Goal: Task Accomplishment & Management: Use online tool/utility

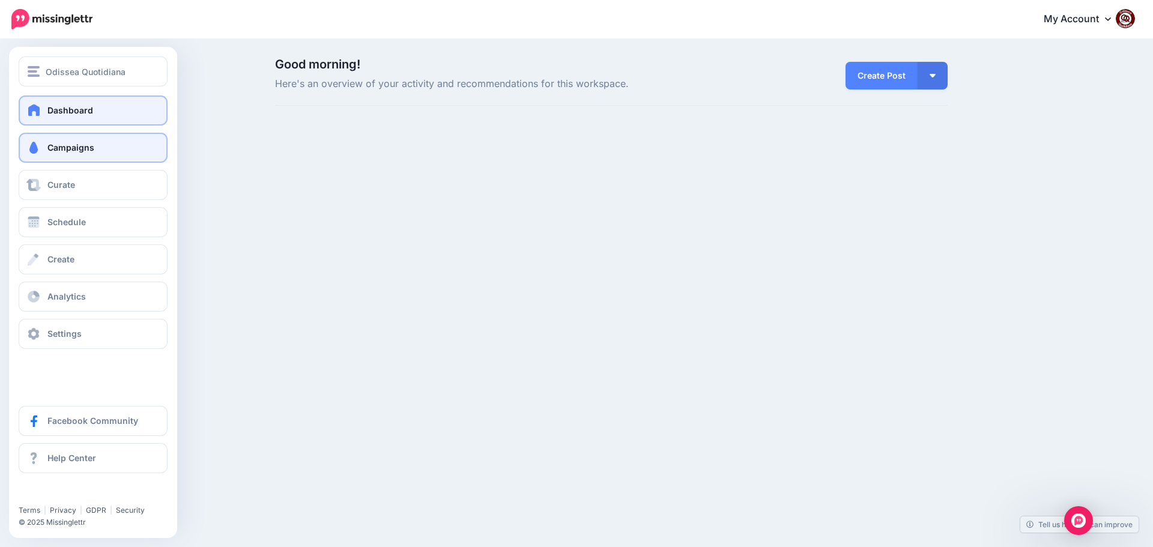
click at [105, 149] on link "Campaigns" at bounding box center [93, 148] width 149 height 30
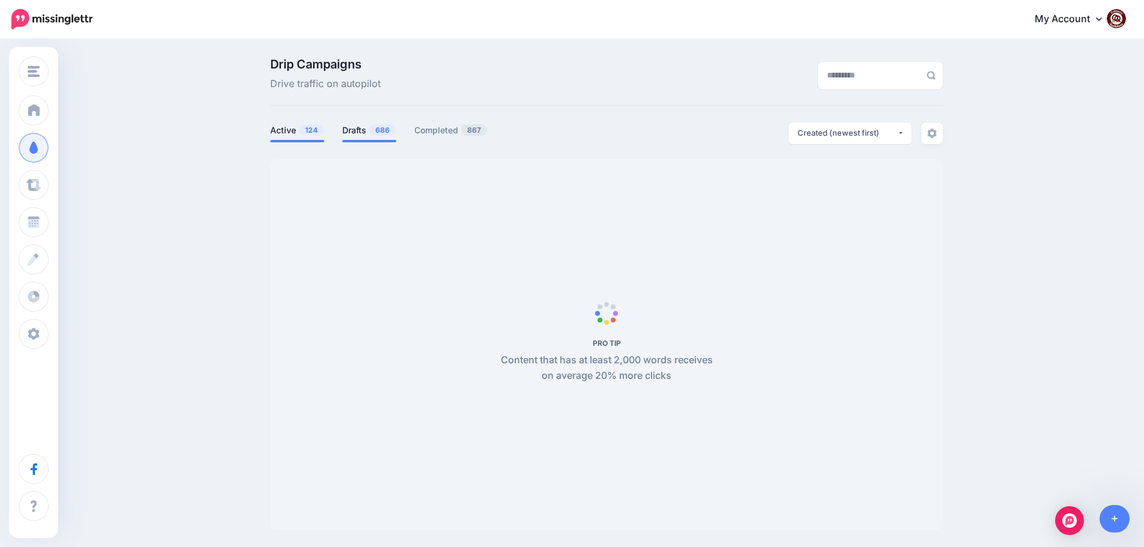
click at [377, 135] on span "686" at bounding box center [382, 129] width 26 height 11
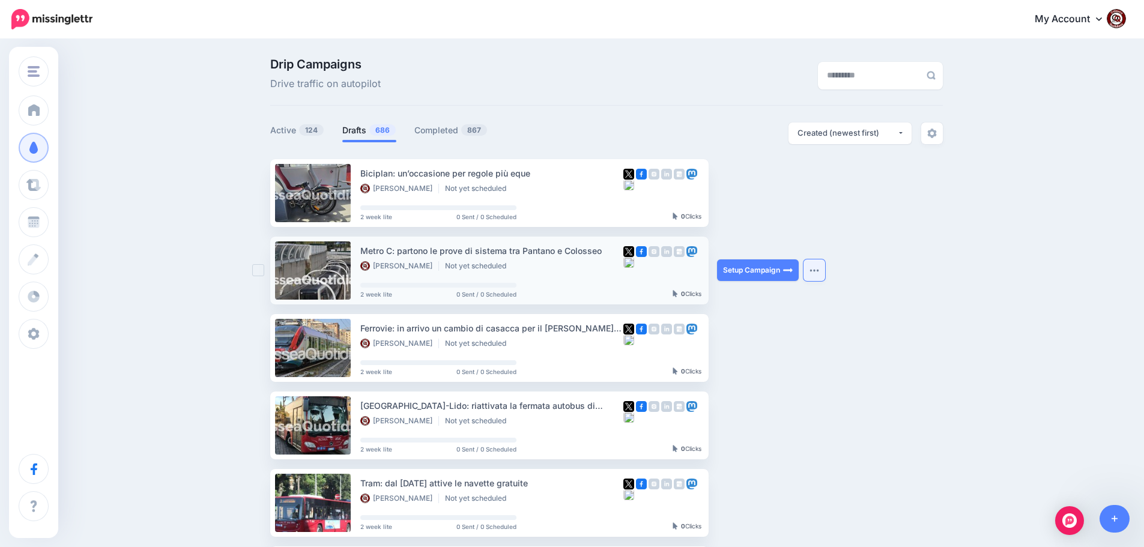
click at [817, 274] on button "button" at bounding box center [814, 270] width 22 height 22
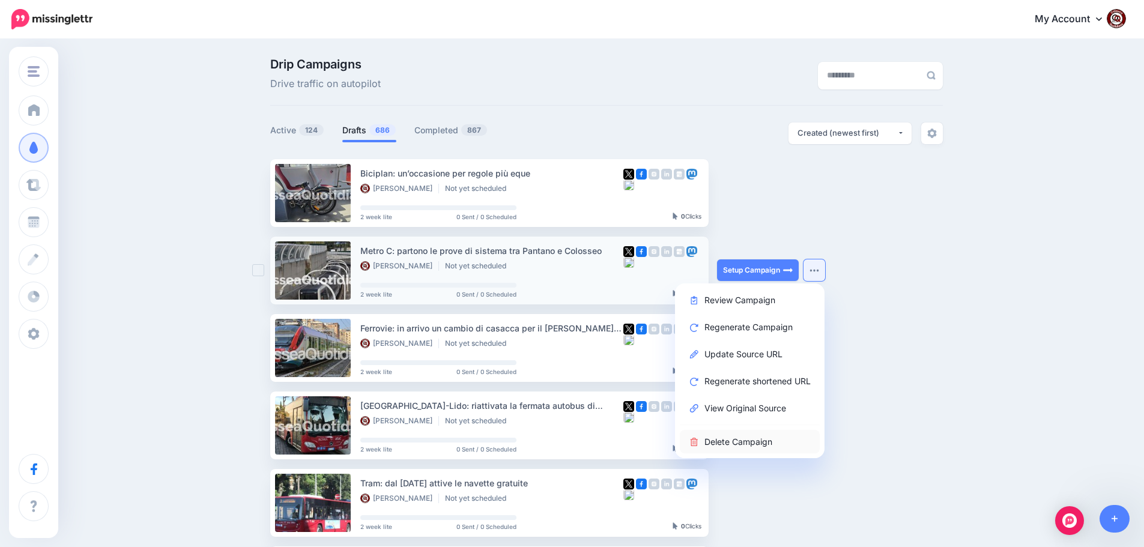
click at [737, 448] on link "Delete Campaign" at bounding box center [750, 441] width 140 height 23
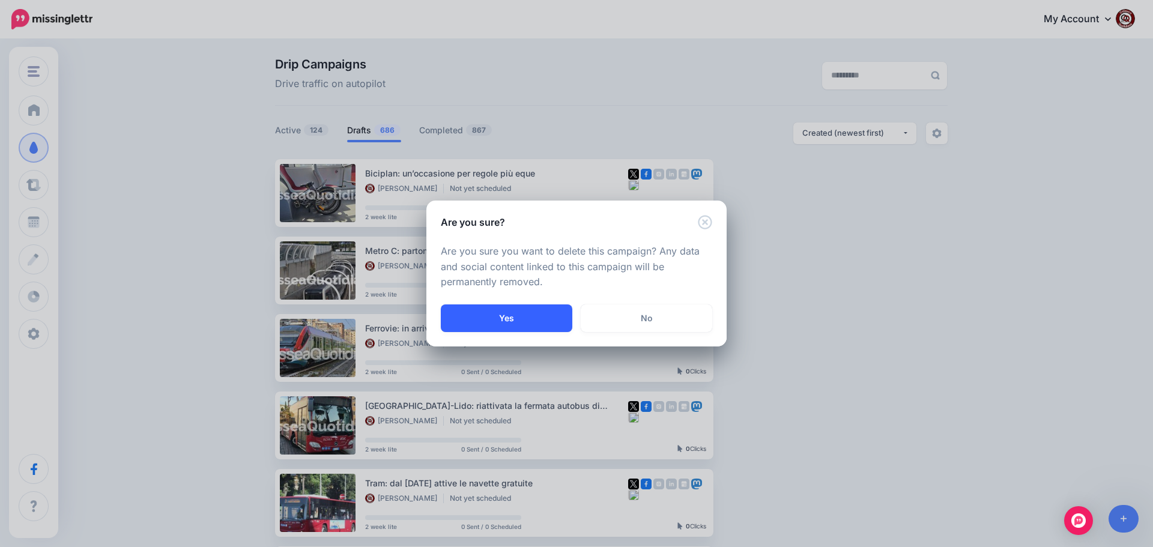
click at [498, 322] on button "Yes" at bounding box center [506, 318] width 131 height 28
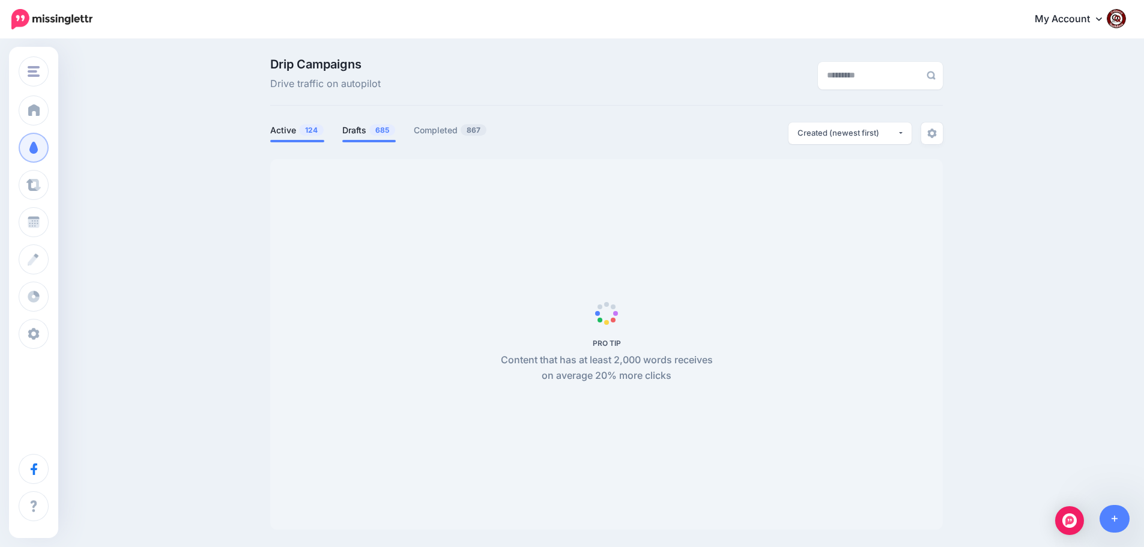
click at [373, 129] on span "685" at bounding box center [382, 129] width 26 height 11
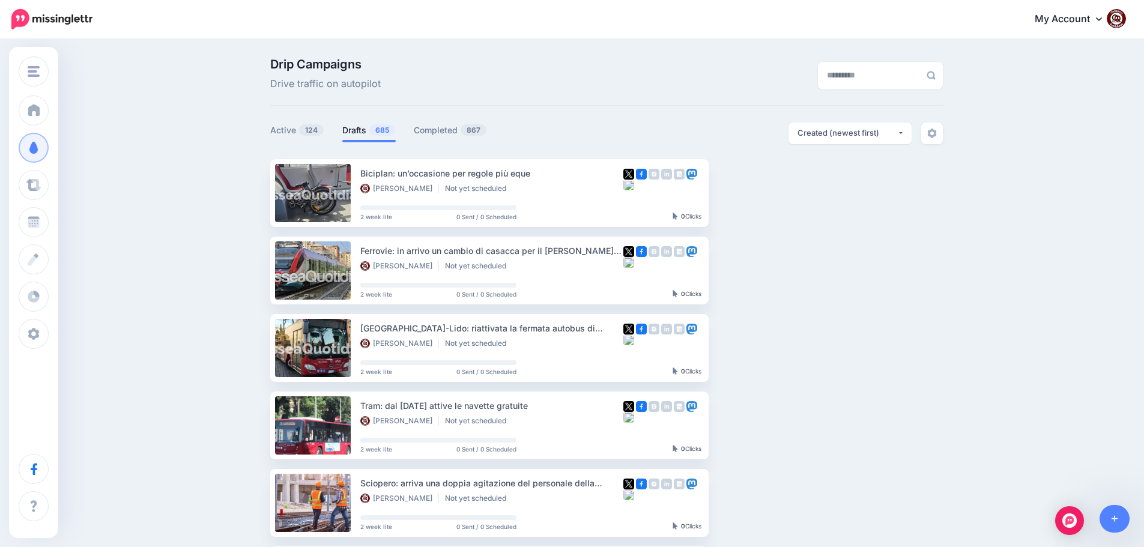
click at [756, 193] on link "Setup Campaign" at bounding box center [758, 193] width 82 height 22
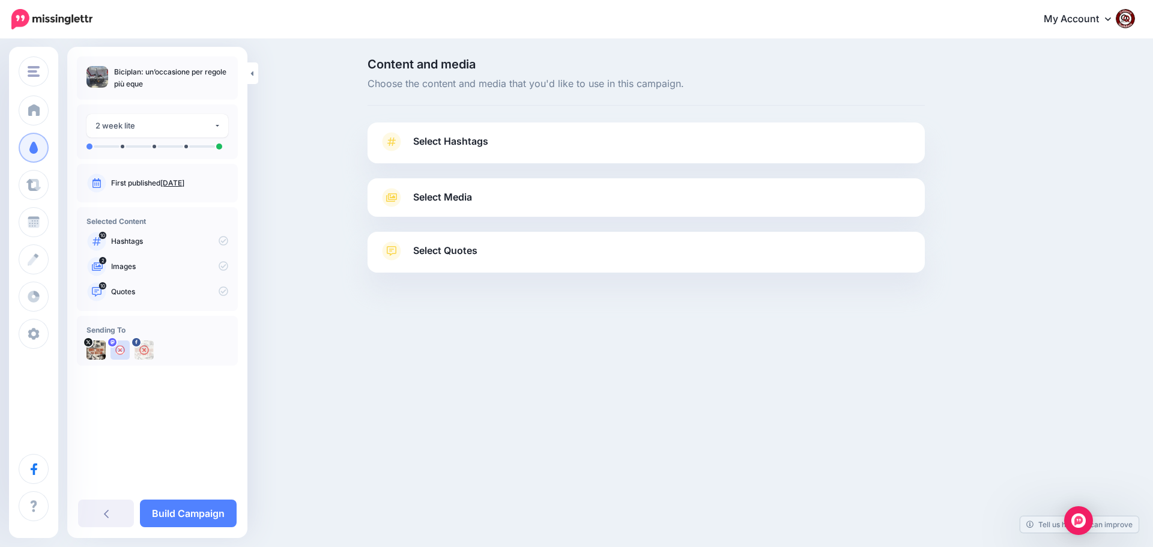
click at [471, 142] on span "Select Hashtags" at bounding box center [450, 141] width 75 height 16
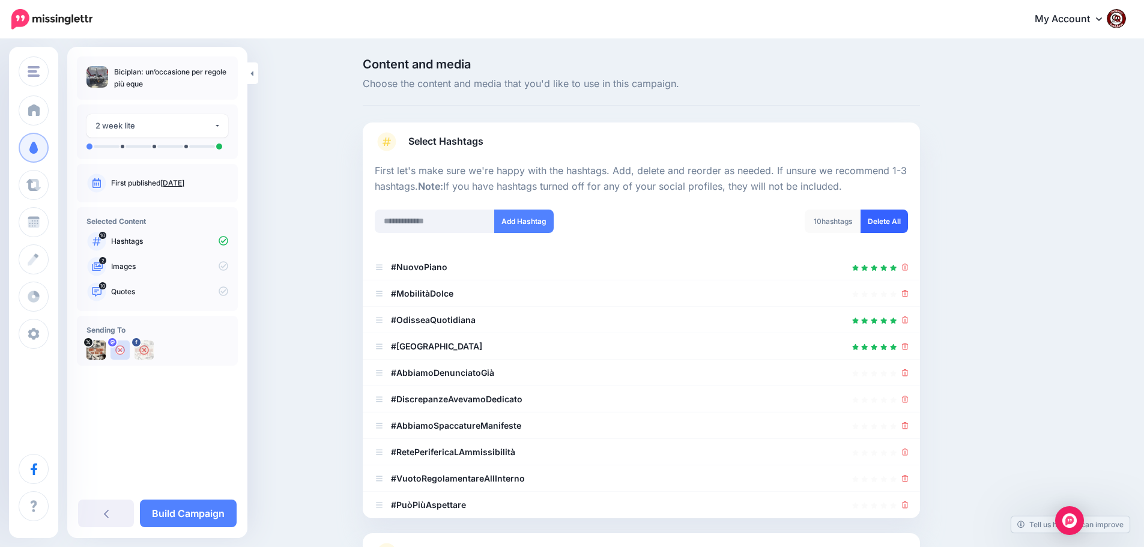
click at [890, 219] on link "Delete All" at bounding box center [883, 221] width 47 height 23
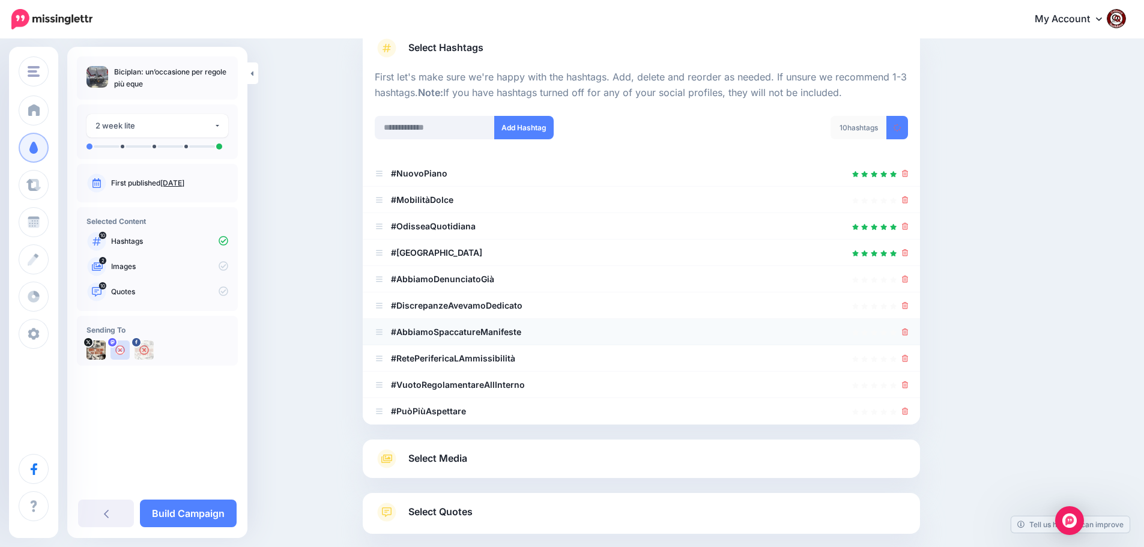
scroll to position [159, 0]
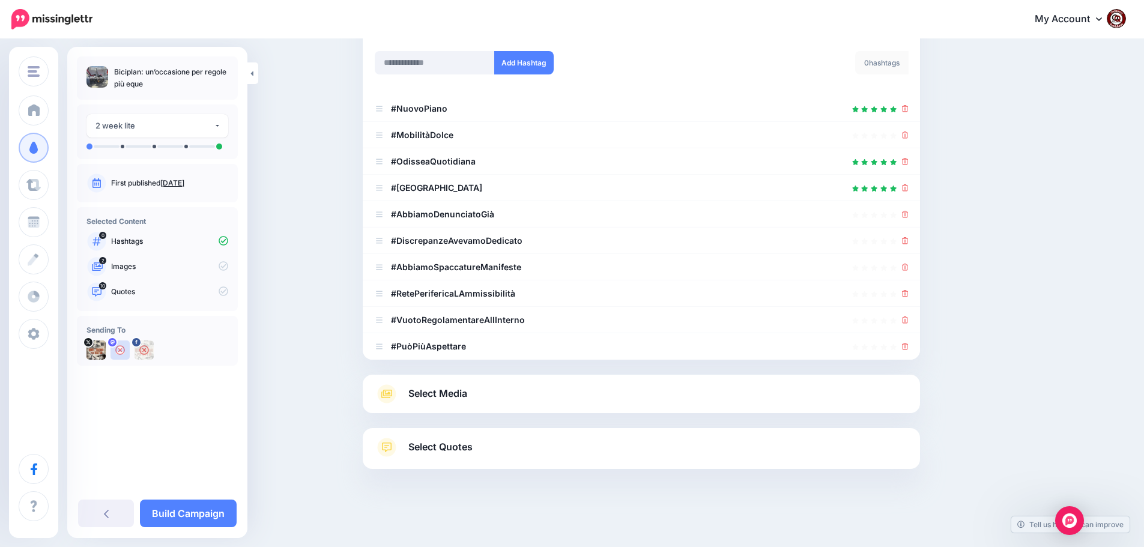
click at [436, 392] on span "Select Media" at bounding box center [437, 393] width 59 height 16
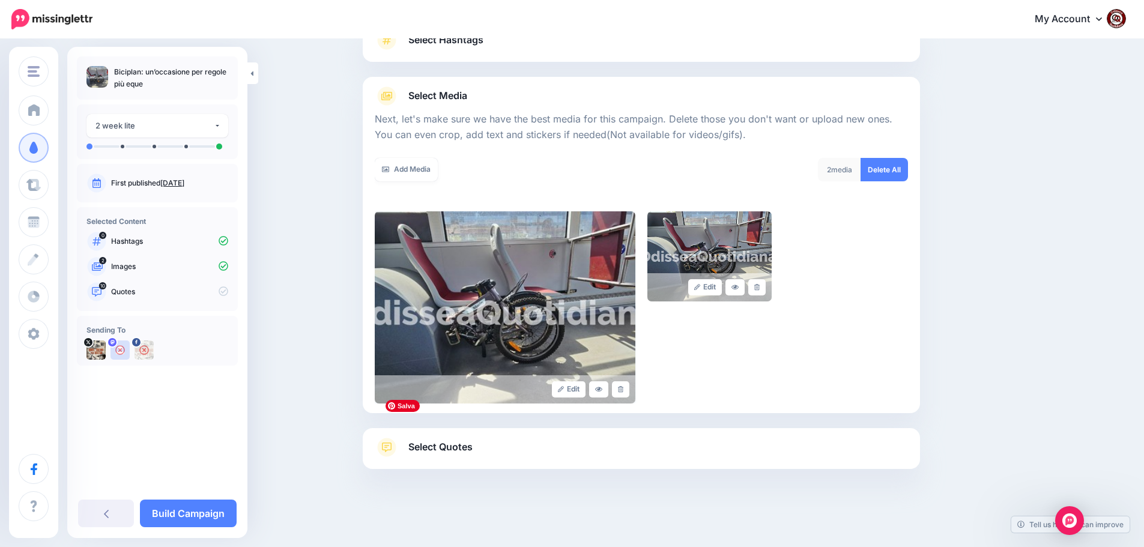
scroll to position [101, 0]
click at [447, 449] on span "Select Quotes" at bounding box center [440, 447] width 64 height 16
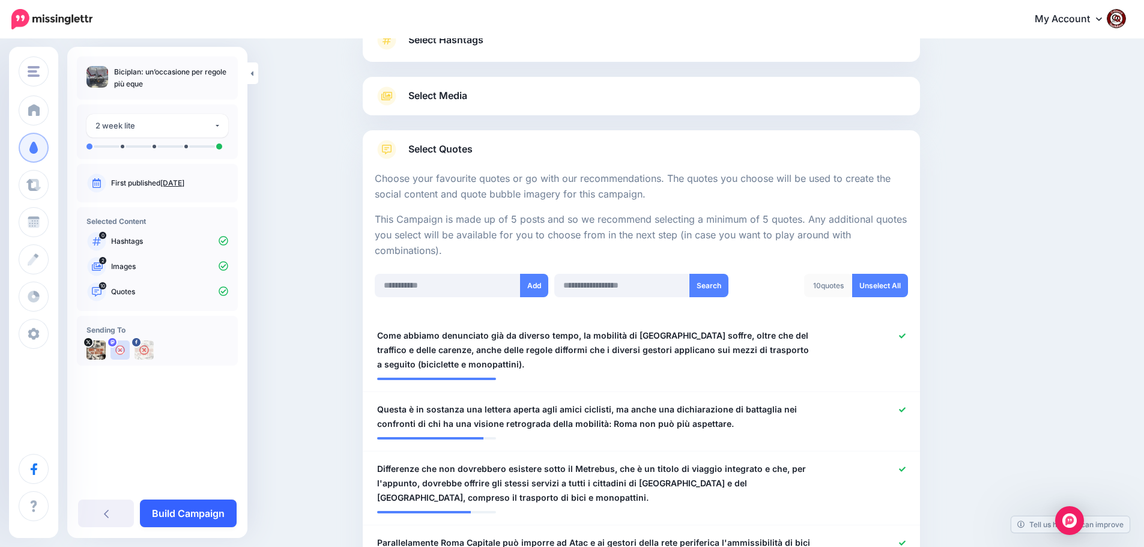
click at [187, 513] on link "Build Campaign" at bounding box center [188, 514] width 97 height 28
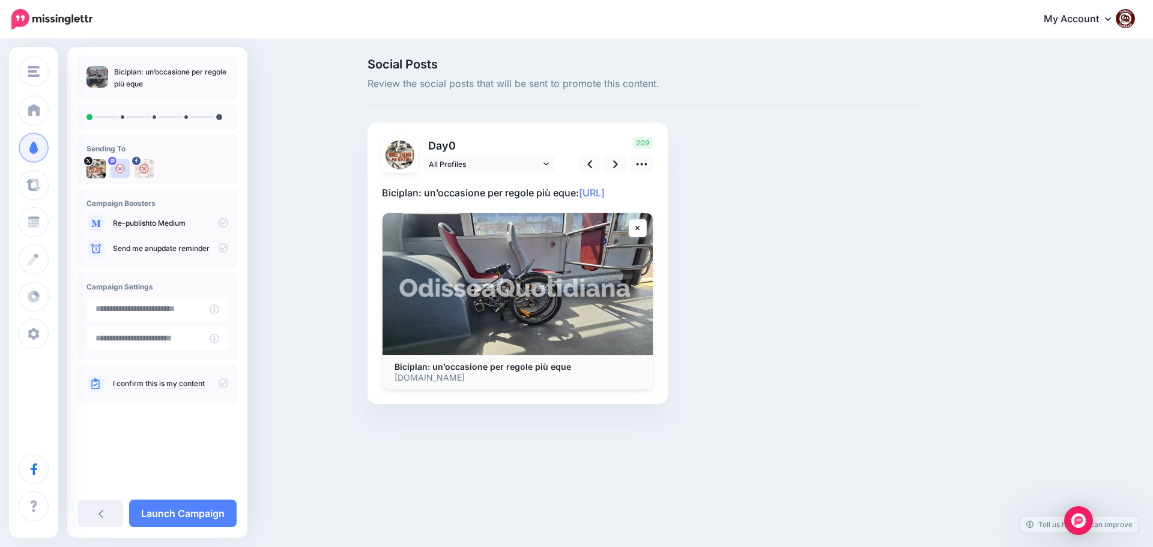
click at [480, 201] on p "Biciplan: un’occasione per regole più eque: [URL]" at bounding box center [517, 193] width 271 height 16
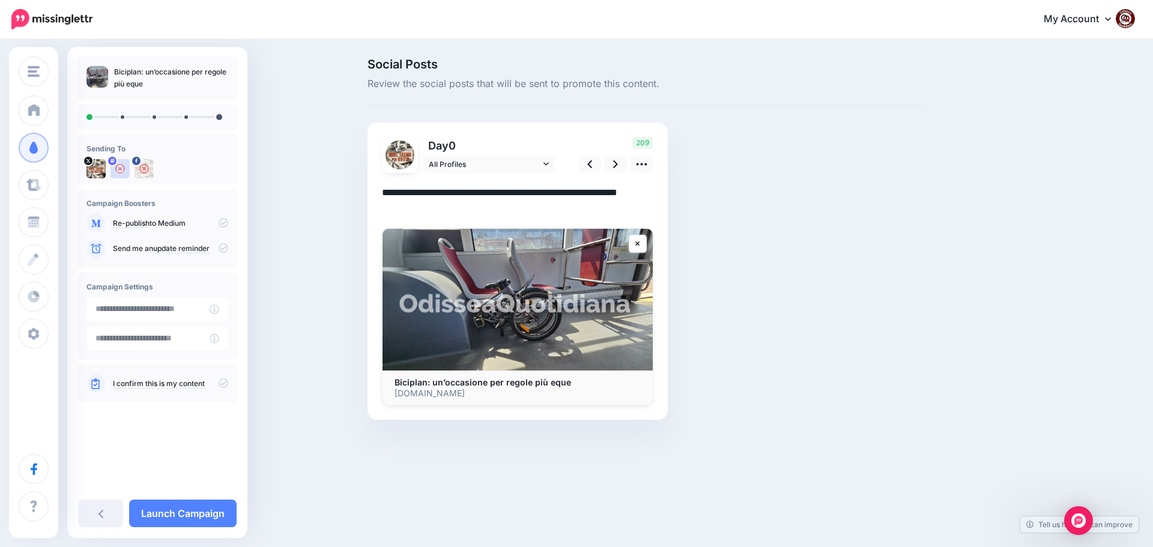
drag, startPoint x: 482, startPoint y: 207, endPoint x: 364, endPoint y: 189, distance: 119.0
click at [364, 189] on div "Social Posts Review the social posts that will be sent to promote this content.…" at bounding box center [645, 256] width 575 height 397
paste textarea "**********"
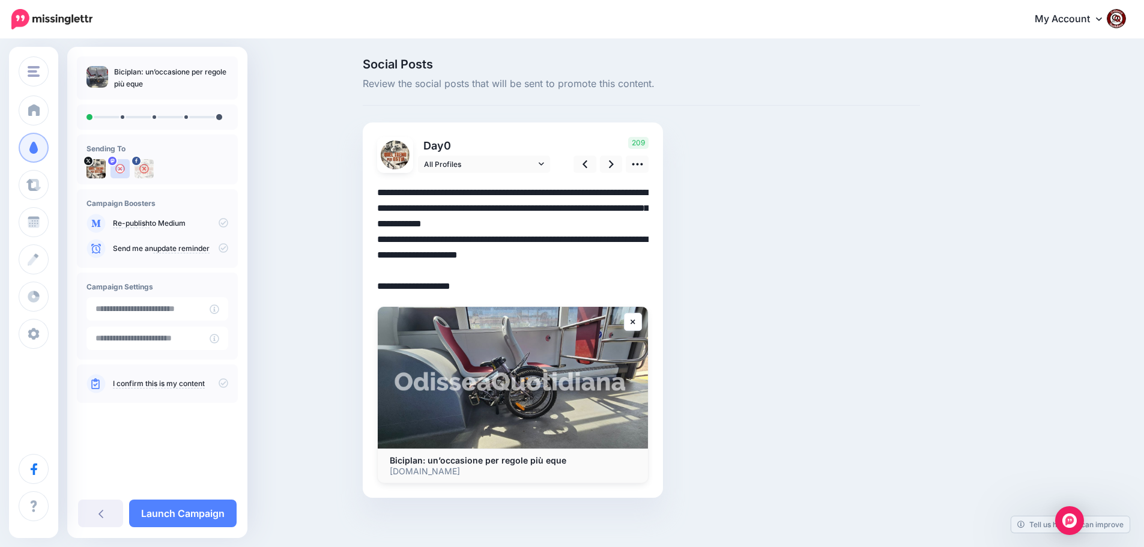
click at [627, 223] on textarea "**********" at bounding box center [512, 239] width 271 height 109
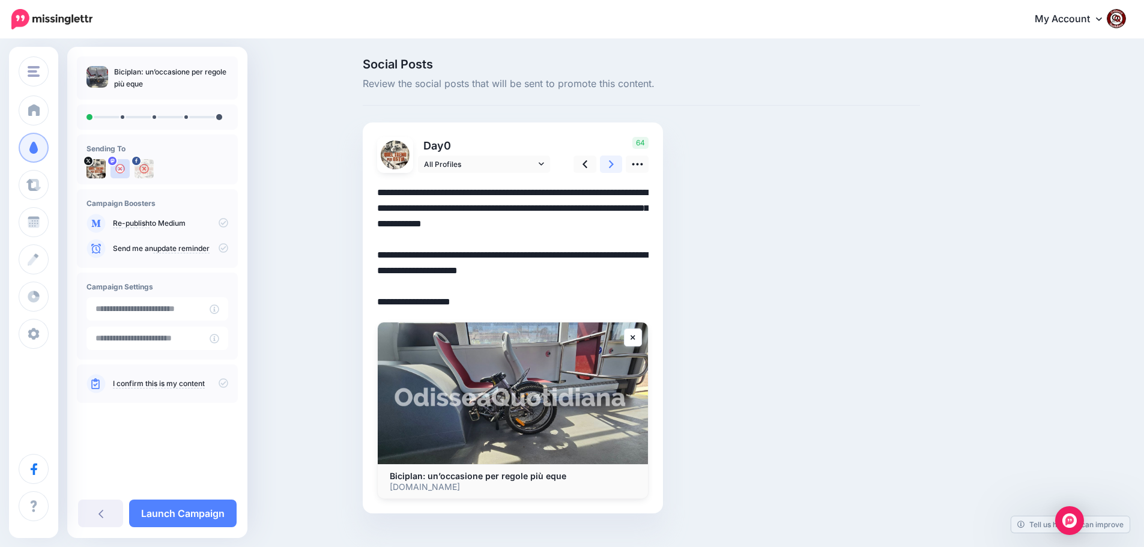
click at [614, 168] on icon at bounding box center [611, 164] width 5 height 13
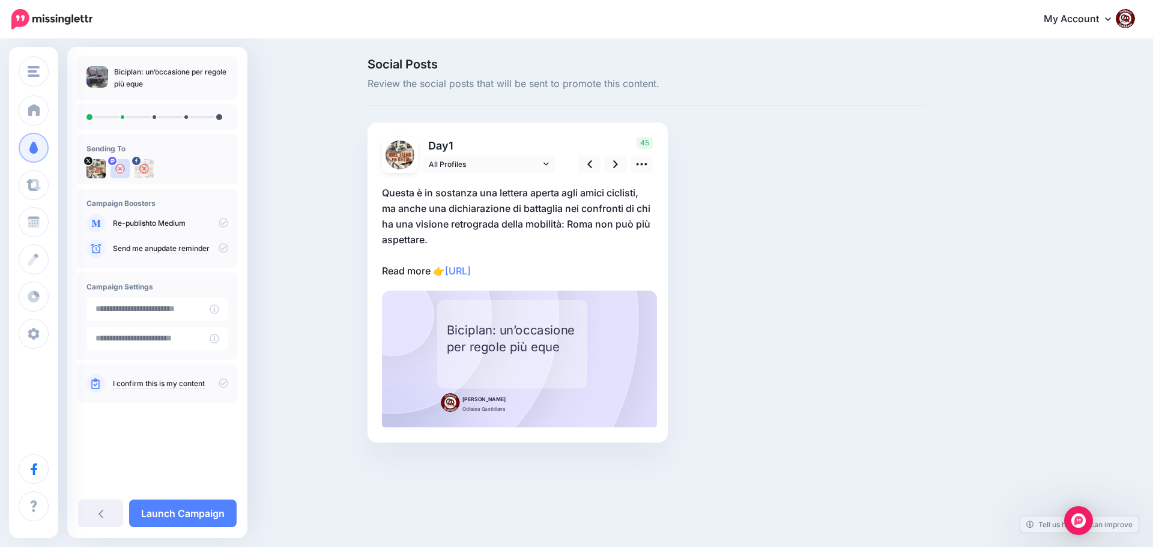
click at [551, 268] on p "Questa è in sostanza una lettera aperta agli amici ciclisti, ma anche una dichi…" at bounding box center [517, 232] width 271 height 94
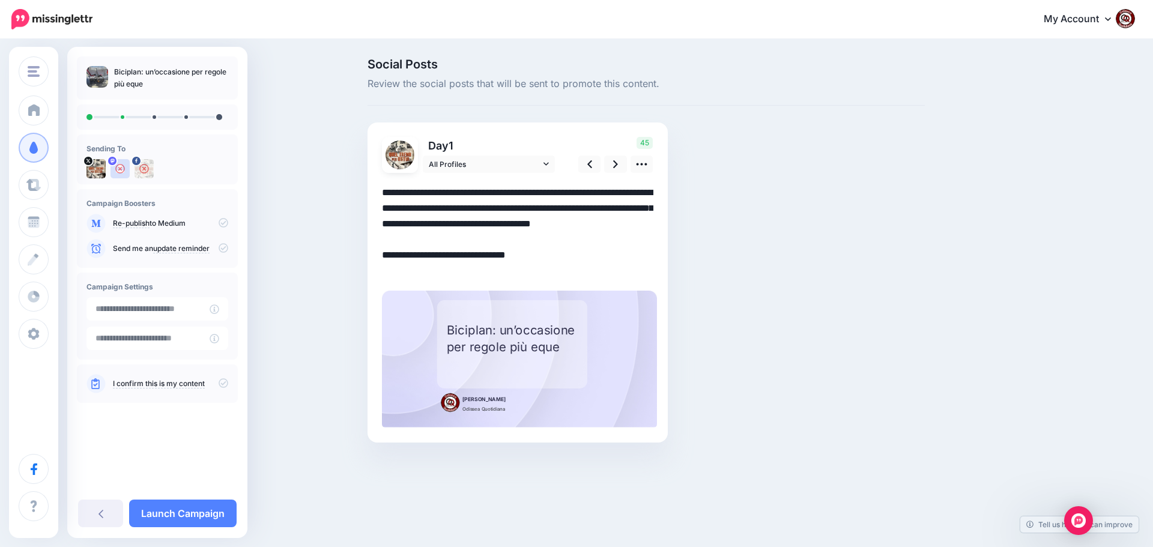
drag, startPoint x: 551, startPoint y: 268, endPoint x: 347, endPoint y: 190, distance: 218.6
click at [347, 190] on div "Social Posts Review the social posts that will be sent to promote this content.…" at bounding box center [576, 268] width 1153 height 456
paste textarea "**********"
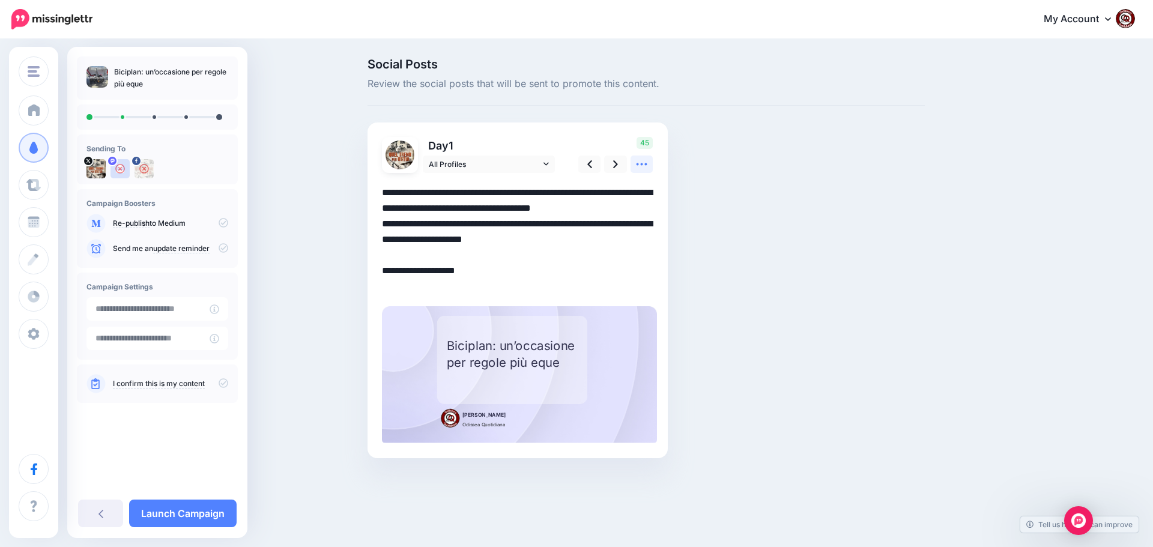
click at [636, 163] on icon at bounding box center [641, 164] width 13 height 13
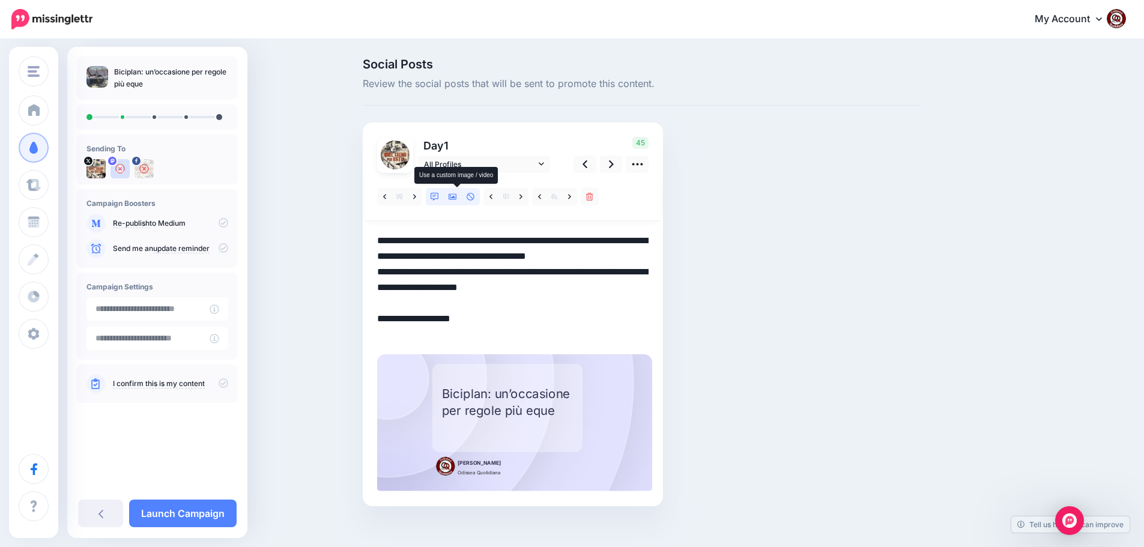
drag, startPoint x: 455, startPoint y: 199, endPoint x: 471, endPoint y: 189, distance: 19.7
click at [456, 199] on icon at bounding box center [453, 197] width 8 height 6
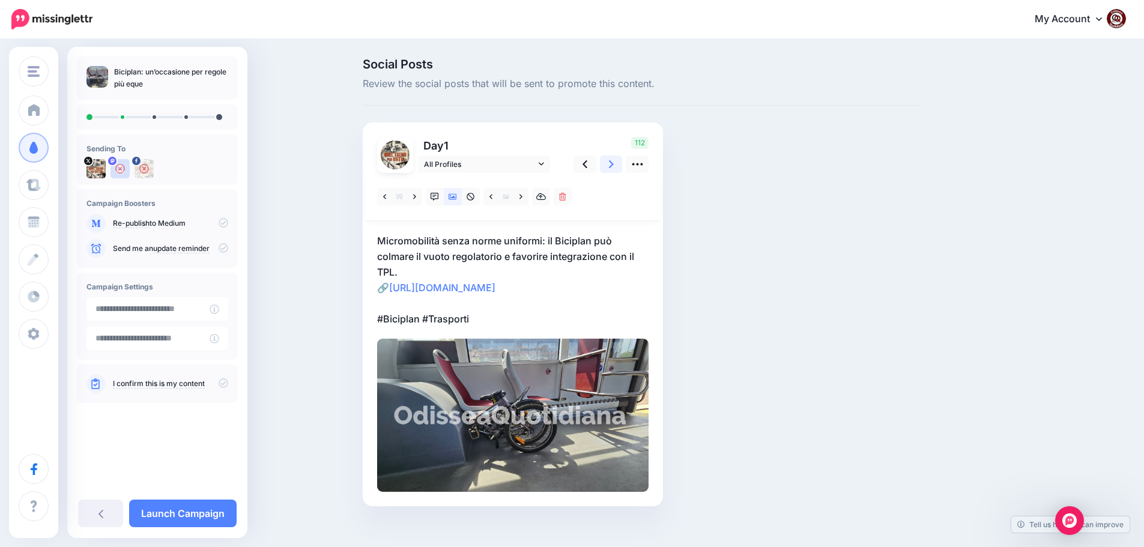
click at [614, 162] on icon at bounding box center [611, 164] width 5 height 8
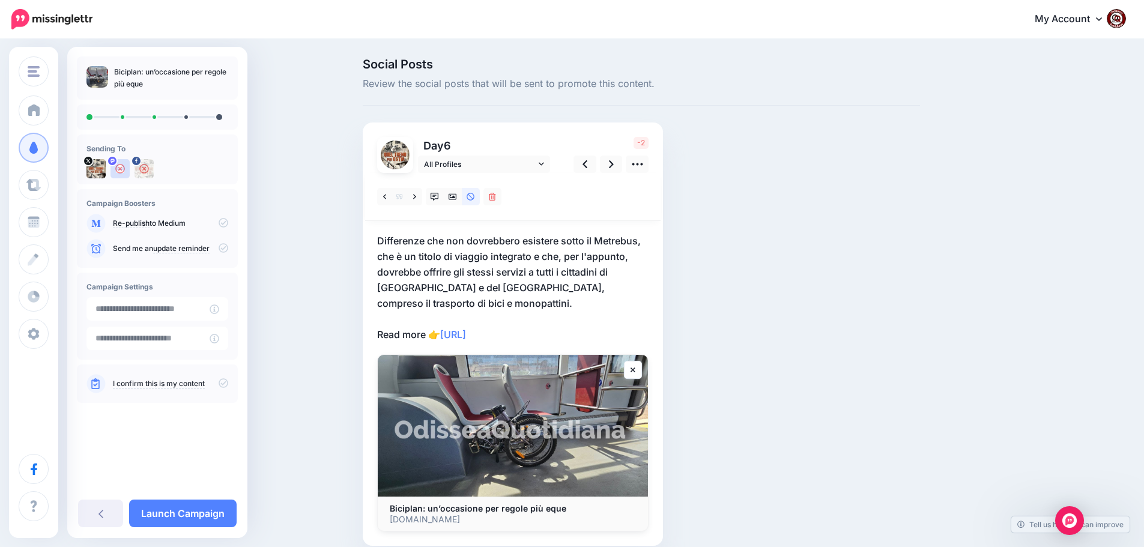
drag, startPoint x: 563, startPoint y: 317, endPoint x: 542, endPoint y: 317, distance: 21.0
click at [560, 317] on p "Differenze che non dovrebbero esistere sotto il Metrebus, che è un titolo di vi…" at bounding box center [512, 287] width 271 height 109
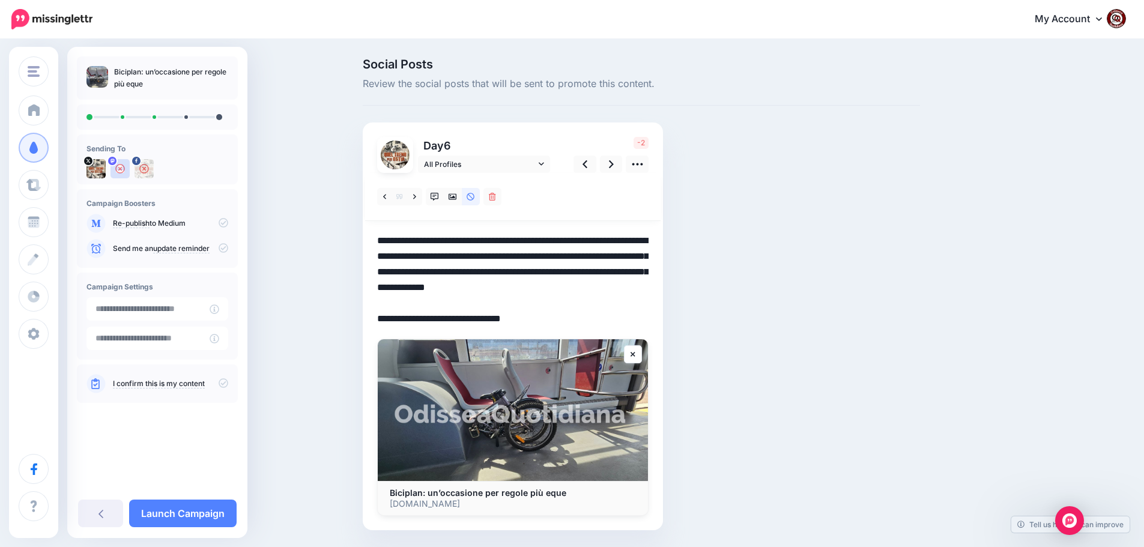
drag, startPoint x: 542, startPoint y: 316, endPoint x: 366, endPoint y: 237, distance: 192.9
click at [366, 237] on div "Social Posts Review the social posts that will be sent to promote this content.…" at bounding box center [641, 312] width 575 height 508
paste textarea "**********"
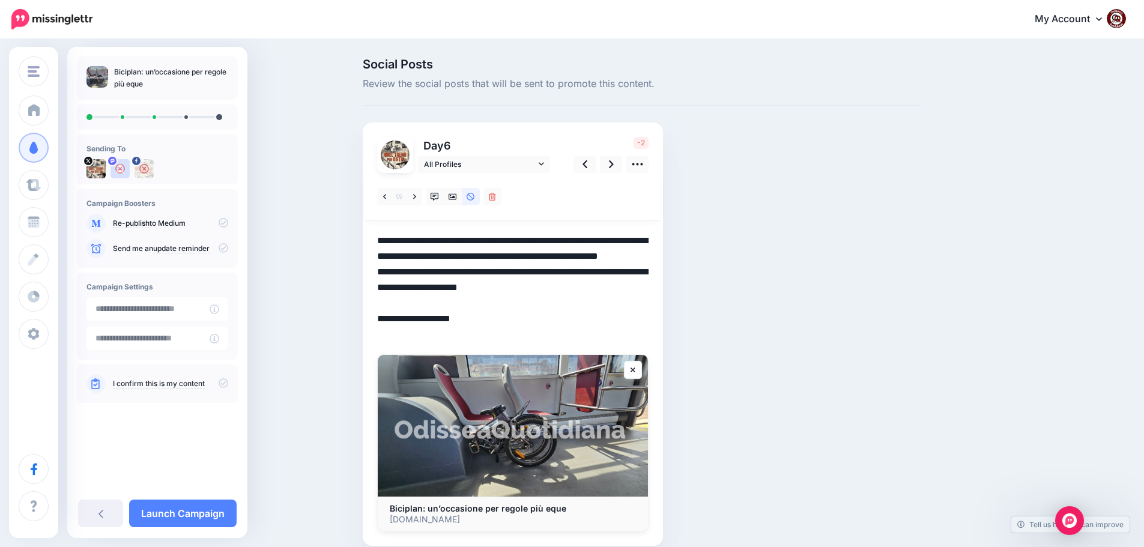
click at [466, 274] on textarea "**********" at bounding box center [512, 287] width 271 height 109
click at [612, 167] on link at bounding box center [611, 164] width 23 height 17
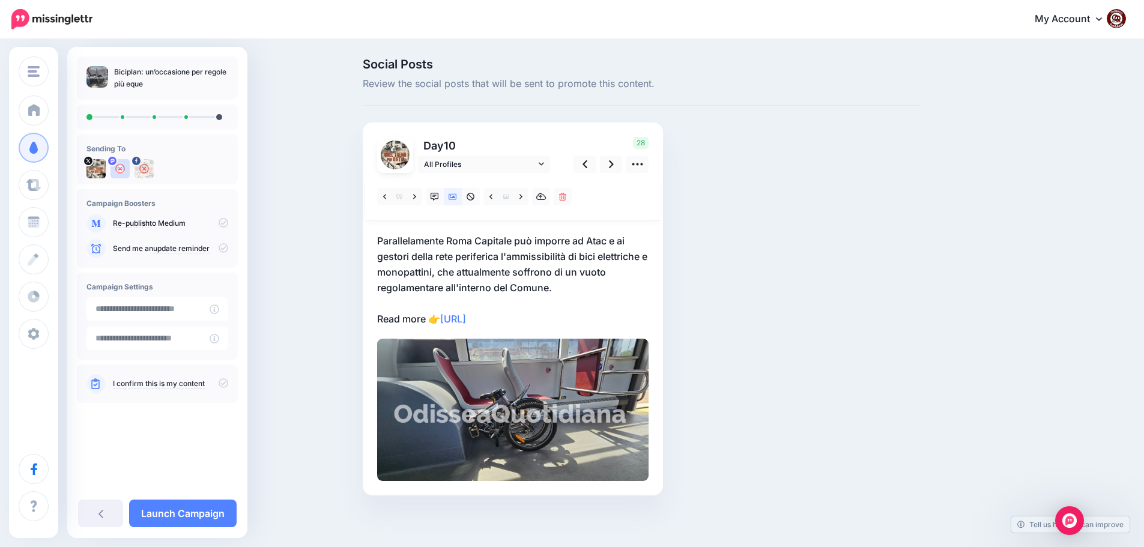
click at [549, 319] on p "Parallelamente Roma Capitale può imporre ad Atac e ai gestori della rete perife…" at bounding box center [512, 280] width 271 height 94
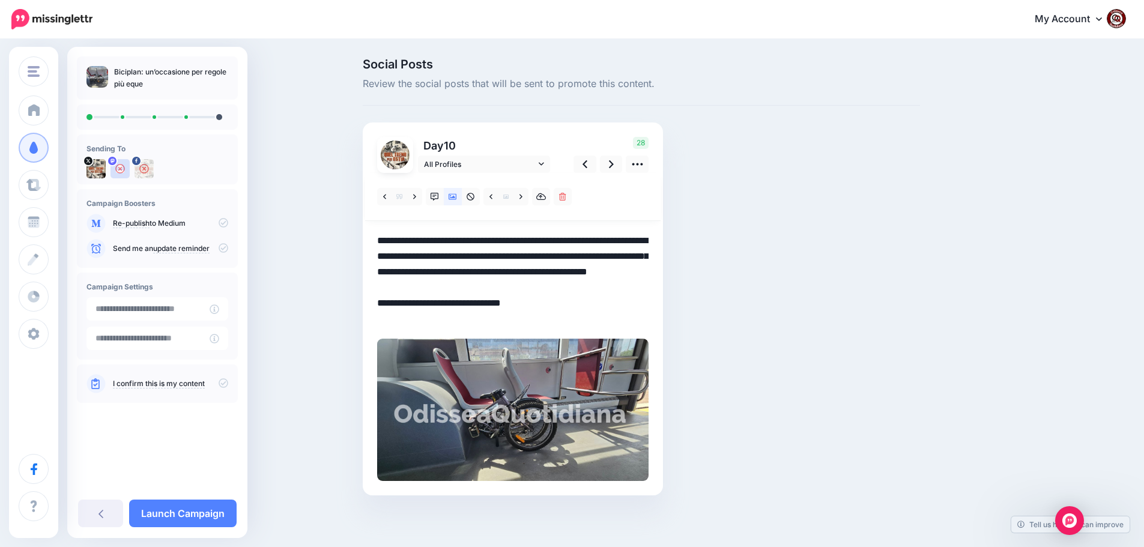
drag, startPoint x: 561, startPoint y: 319, endPoint x: 366, endPoint y: 240, distance: 210.6
click at [366, 240] on div "Social Posts Review the social posts that will be sent to promote this content.…" at bounding box center [641, 294] width 575 height 473
paste textarea "**********"
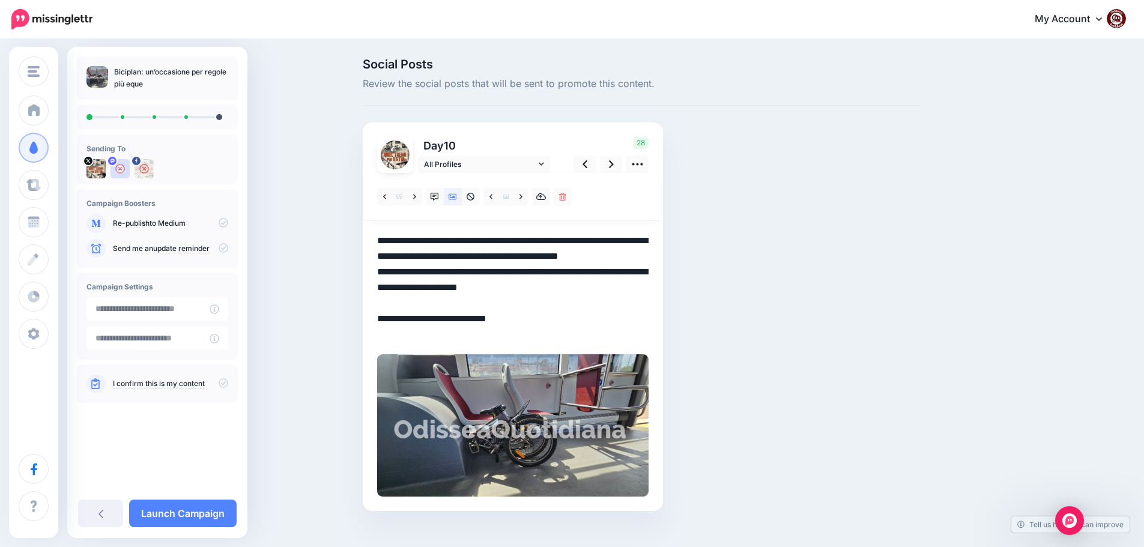
click at [456, 273] on textarea "**********" at bounding box center [512, 287] width 271 height 109
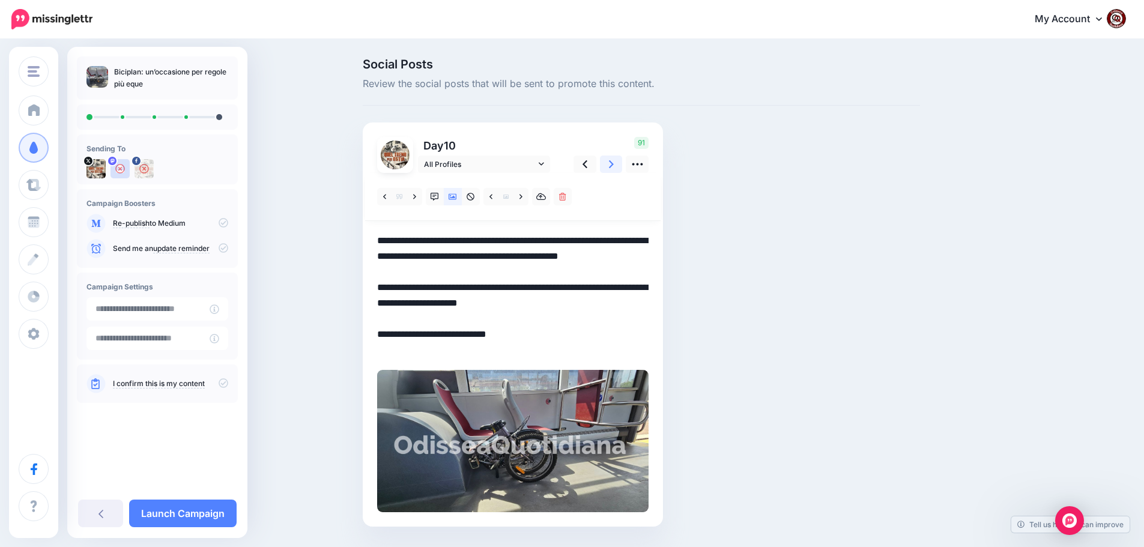
click at [614, 166] on icon at bounding box center [611, 164] width 5 height 8
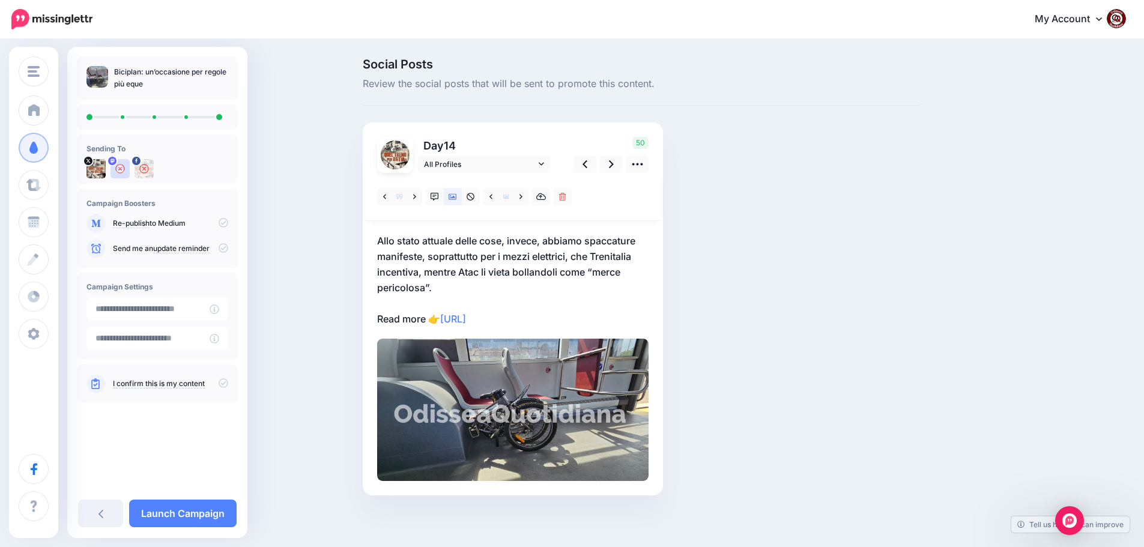
click at [567, 316] on p "Allo stato attuale delle cose, invece, abbiamo spaccature manifeste, soprattutt…" at bounding box center [512, 280] width 271 height 94
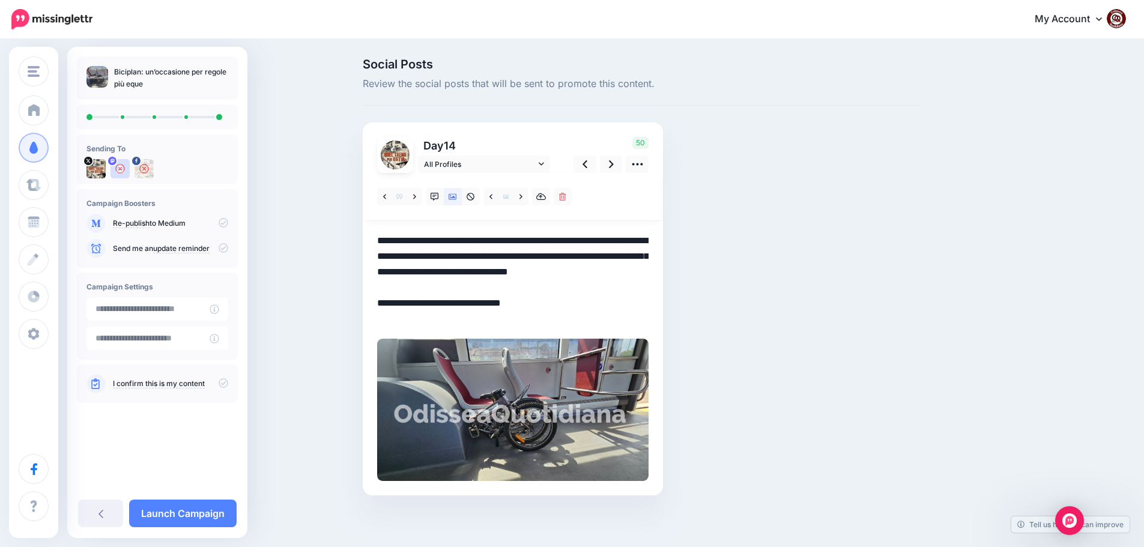
drag, startPoint x: 549, startPoint y: 321, endPoint x: 342, endPoint y: 243, distance: 221.6
click at [342, 243] on div "Social Posts Review the social posts that will be sent to promote this content.…" at bounding box center [572, 294] width 1144 height 509
paste textarea "**********"
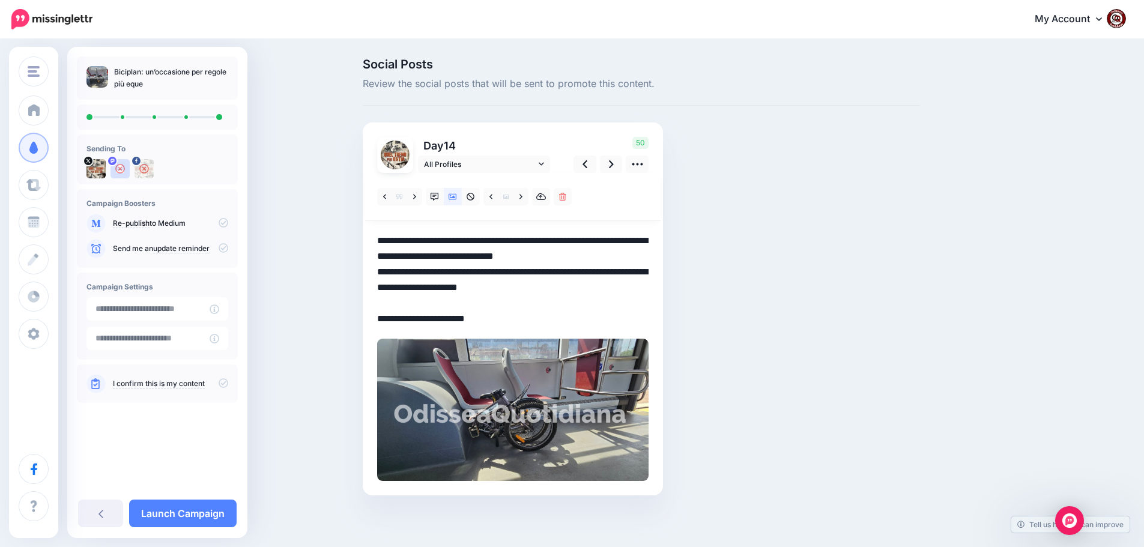
click at [623, 261] on textarea "**********" at bounding box center [512, 280] width 271 height 94
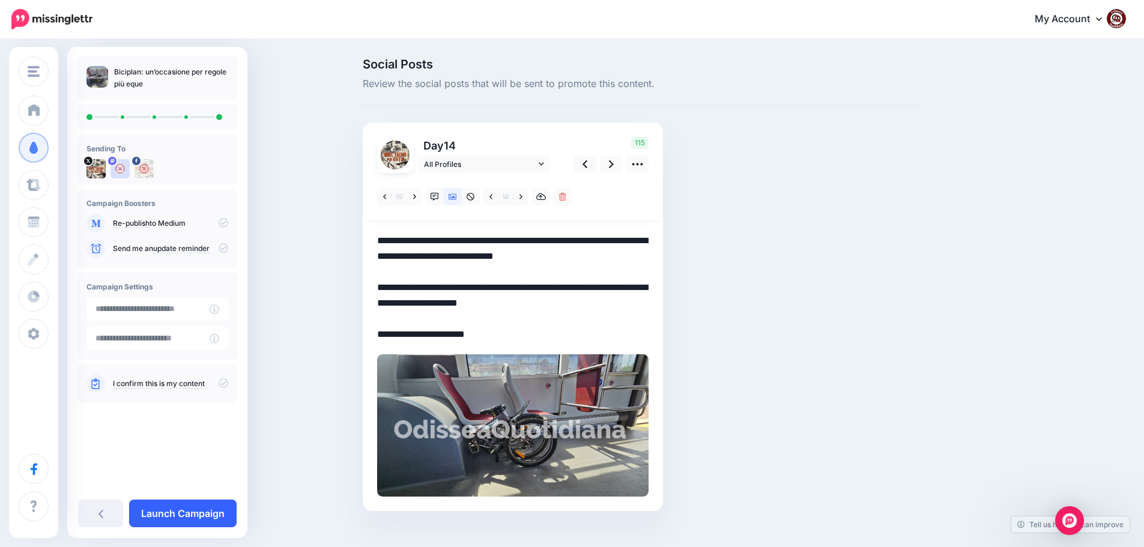
type textarea "**********"
click at [184, 518] on link "Launch Campaign" at bounding box center [182, 514] width 107 height 28
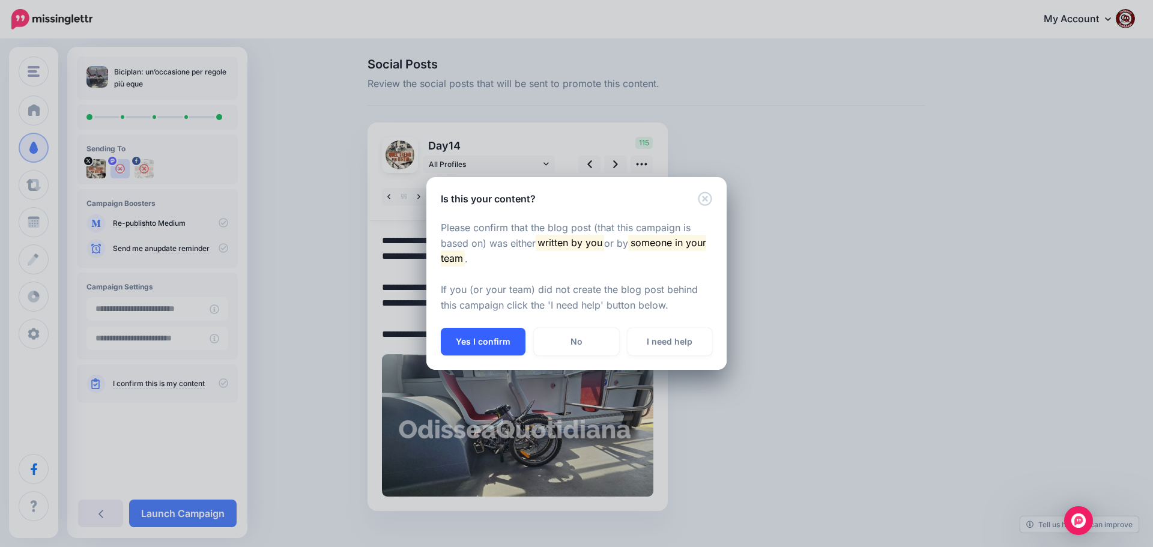
click at [489, 338] on button "Yes I confirm" at bounding box center [483, 342] width 85 height 28
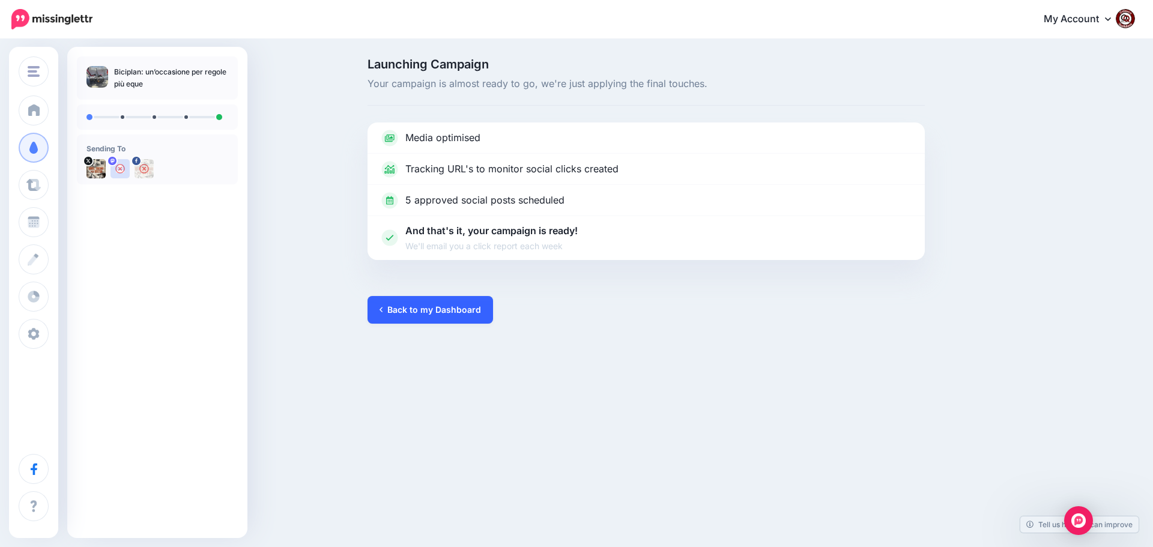
click at [415, 316] on link "Back to my Dashboard" at bounding box center [429, 310] width 125 height 28
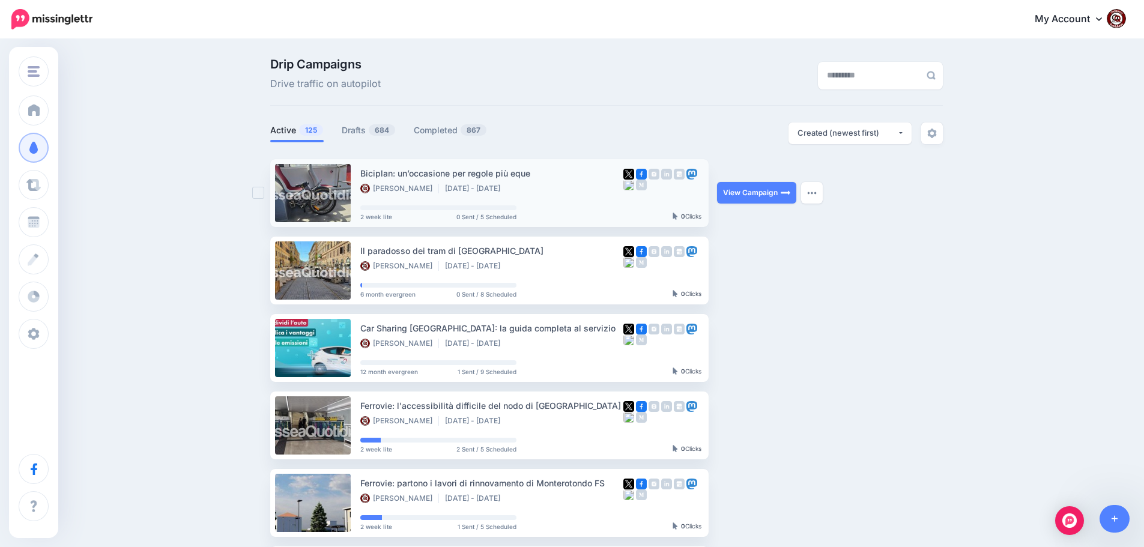
click at [321, 182] on link at bounding box center [313, 193] width 76 height 58
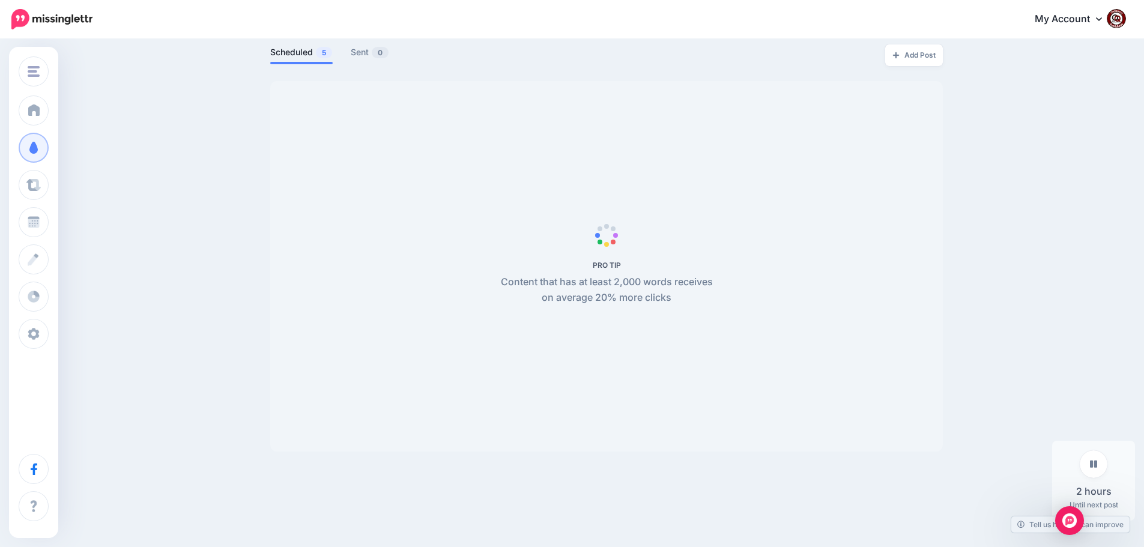
scroll to position [300, 0]
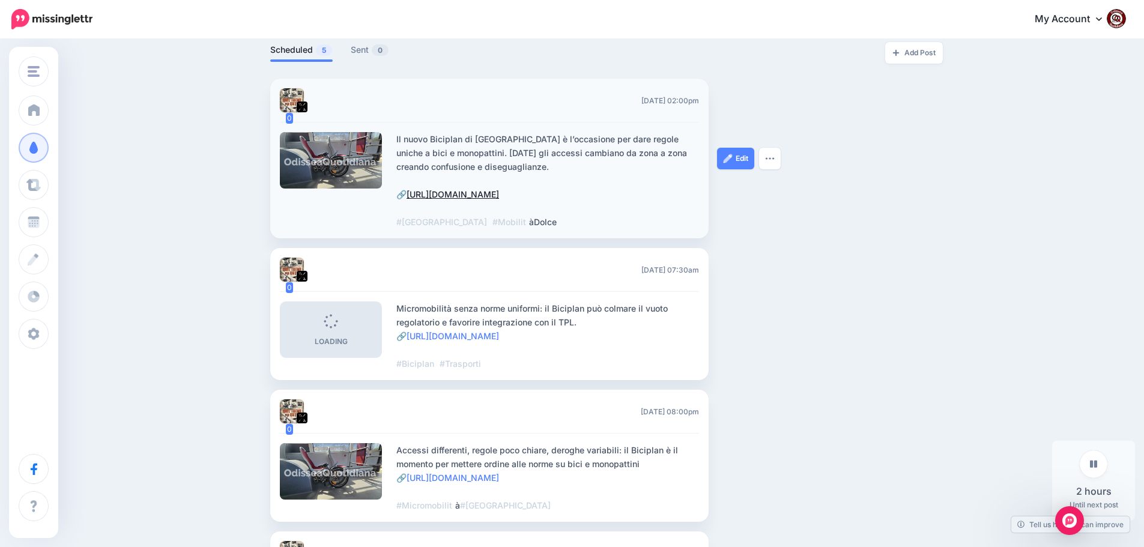
click at [499, 192] on link "[URL][DOMAIN_NAME]" at bounding box center [452, 194] width 92 height 10
